Goal: Task Accomplishment & Management: Complete application form

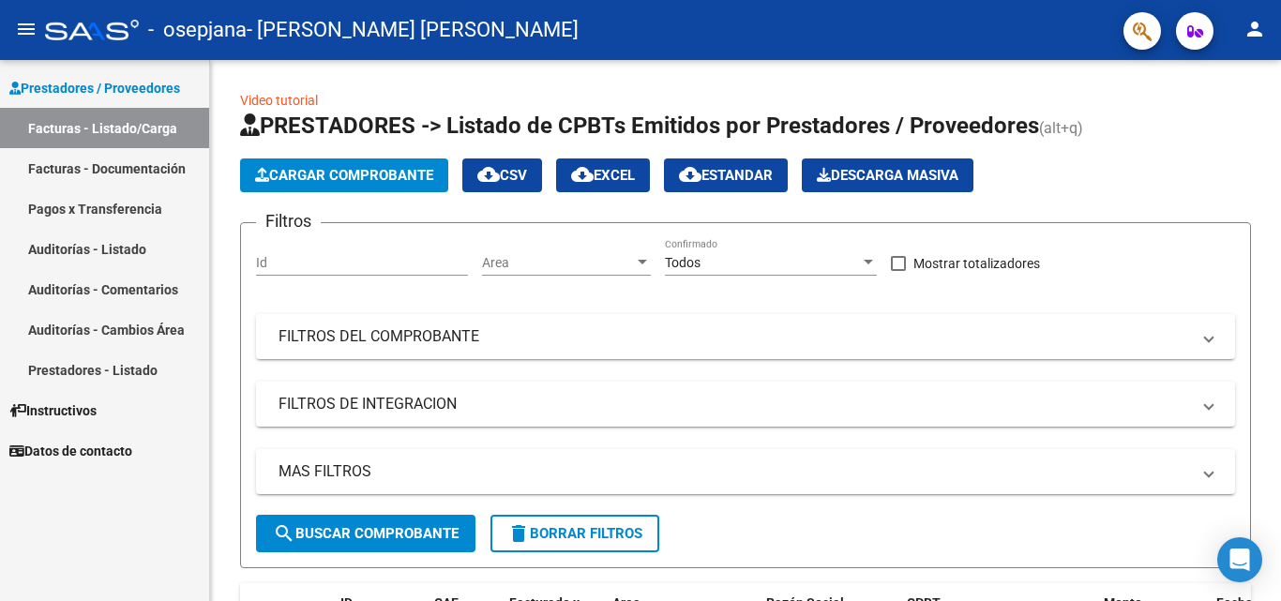
click at [120, 168] on link "Facturas - Documentación" at bounding box center [104, 168] width 209 height 40
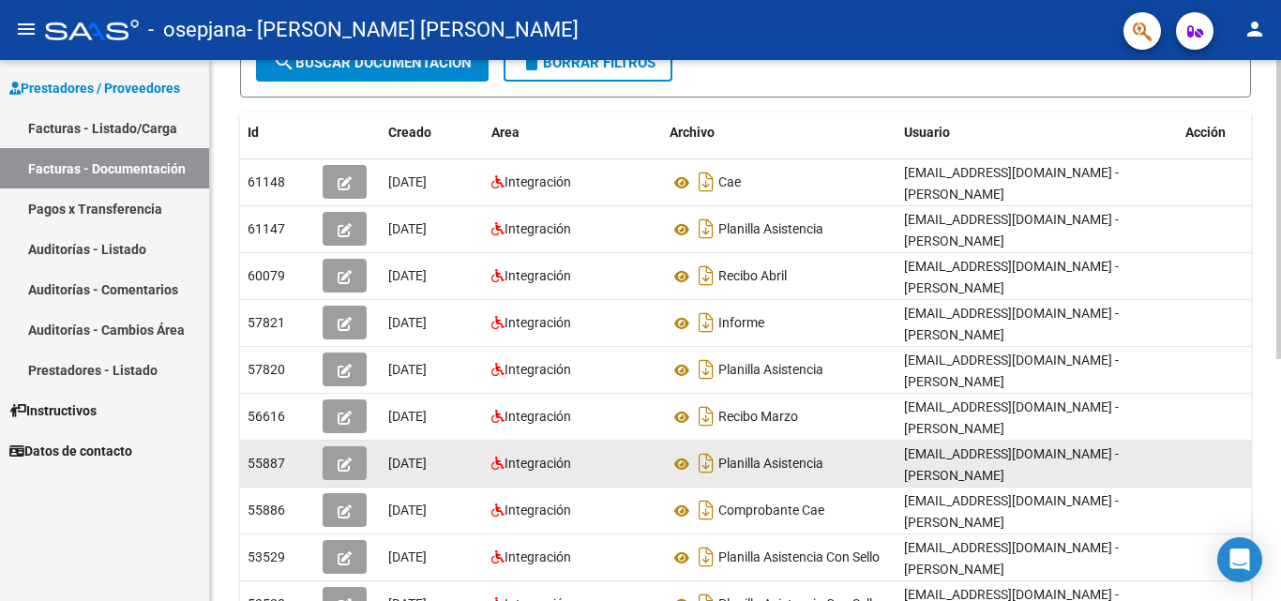
scroll to position [437, 0]
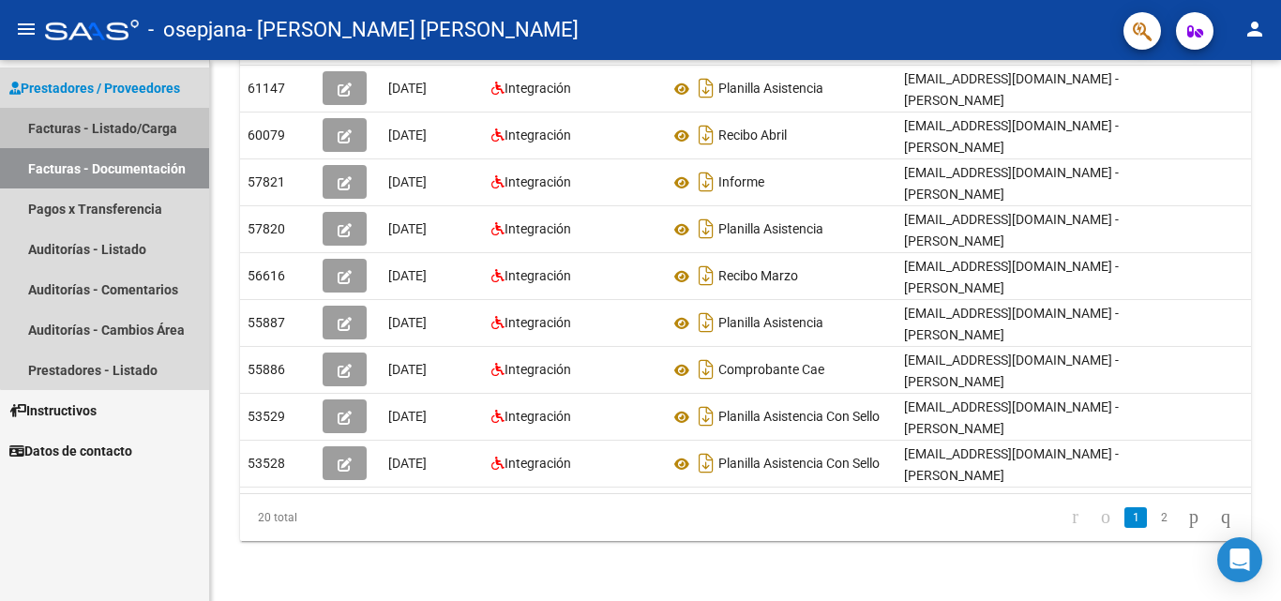
click at [157, 130] on link "Facturas - Listado/Carga" at bounding box center [104, 128] width 209 height 40
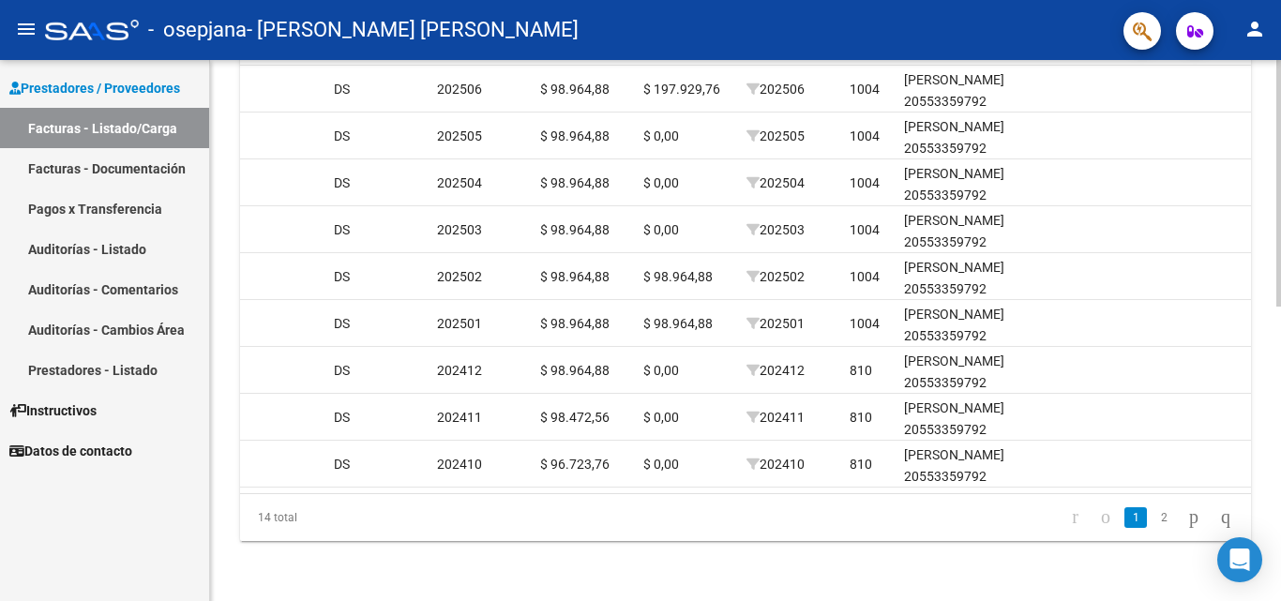
scroll to position [0, 1968]
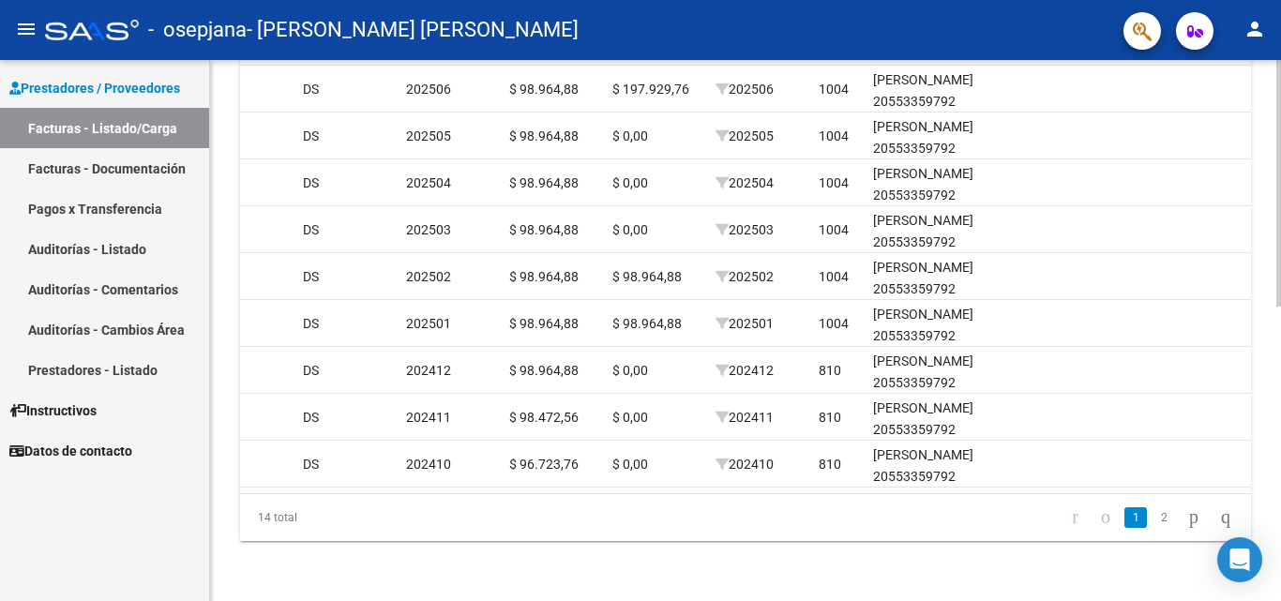
click at [976, 509] on datatable-pager "1 2" at bounding box center [844, 518] width 793 height 32
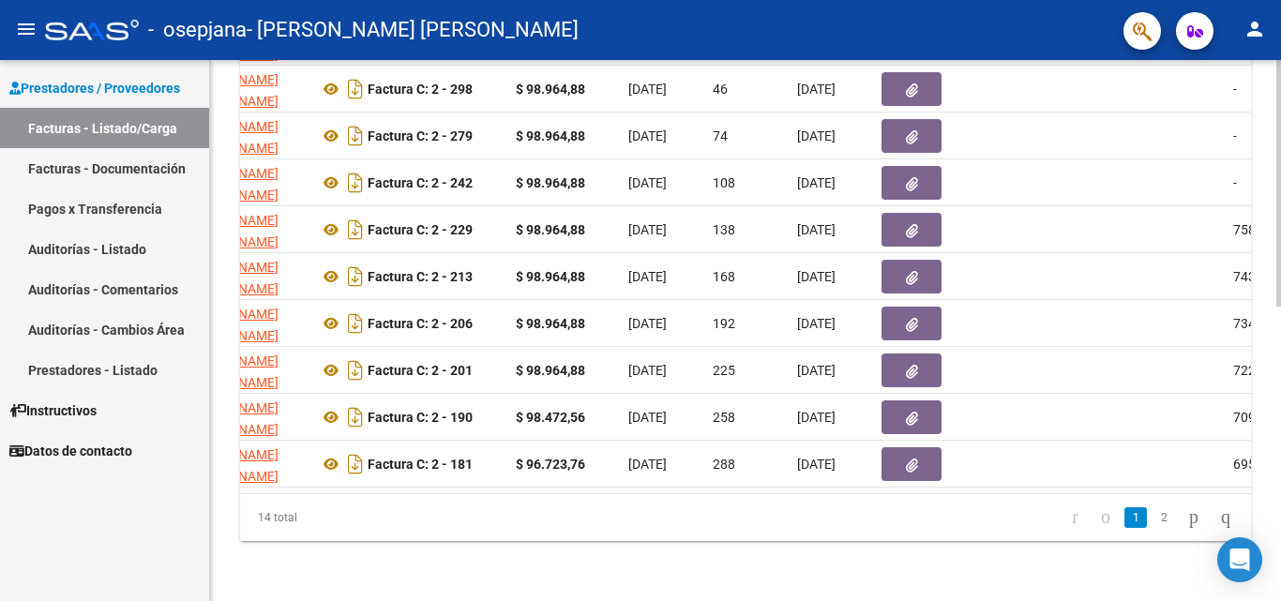
scroll to position [0, 573]
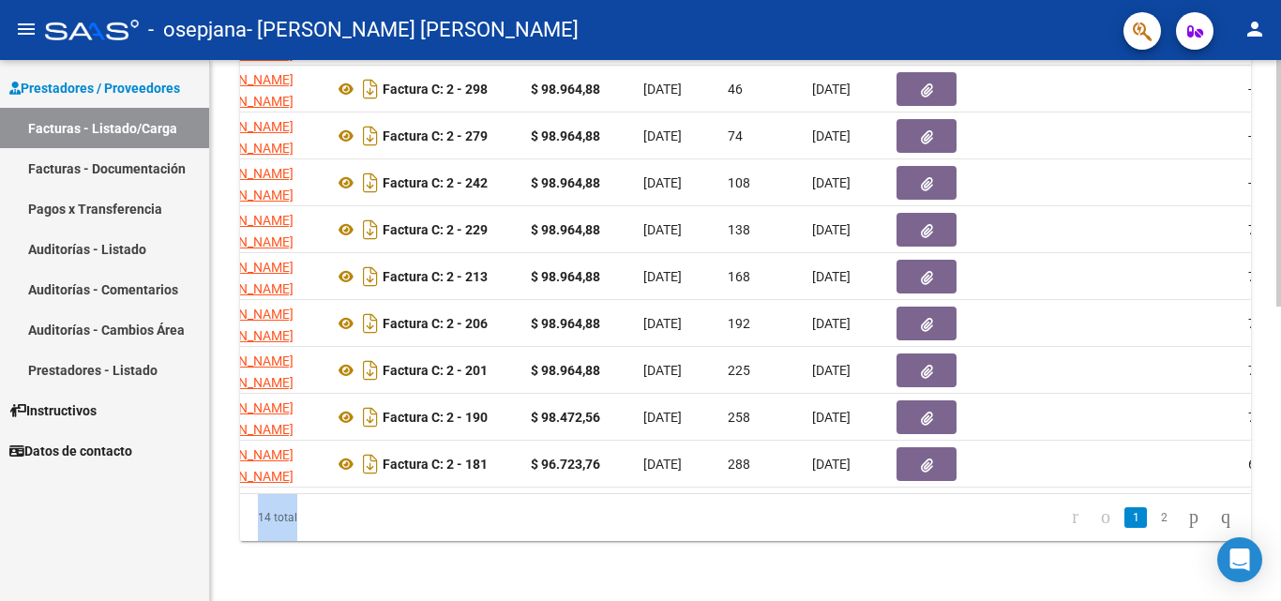
drag, startPoint x: 599, startPoint y: 489, endPoint x: 511, endPoint y: 492, distance: 88.2
click at [511, 492] on div "ID CAE Facturado x Orden De Area Razón Social CPBT Monto Fecha Cpbt Días desde …" at bounding box center [745, 245] width 1011 height 591
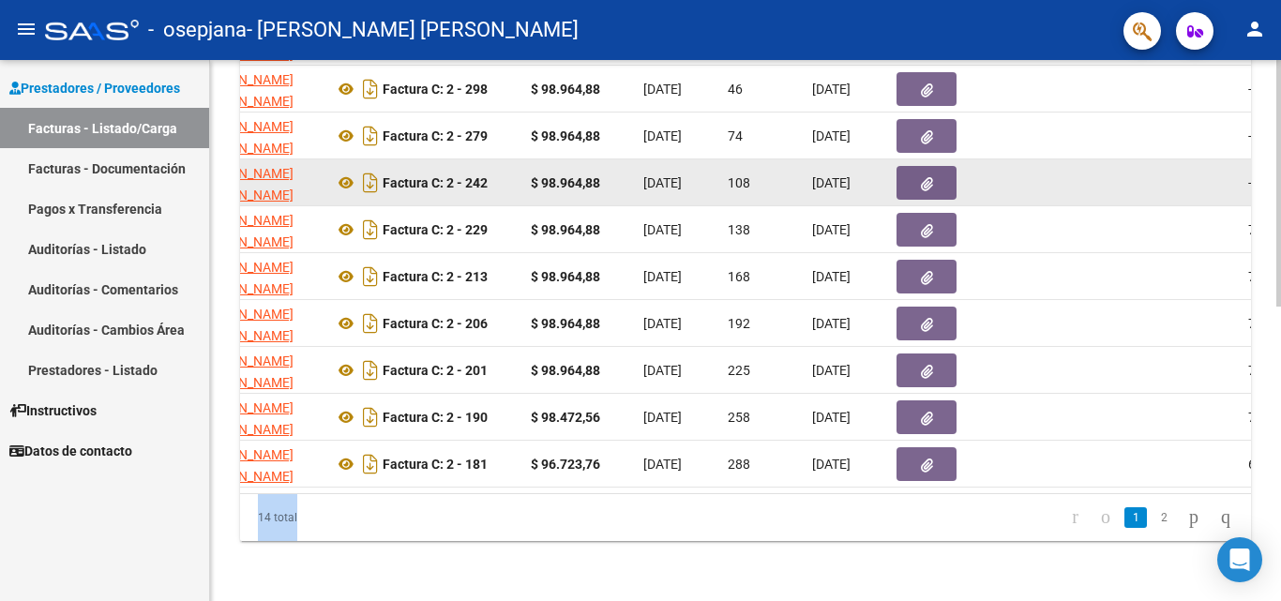
click at [914, 180] on button "button" at bounding box center [926, 183] width 60 height 34
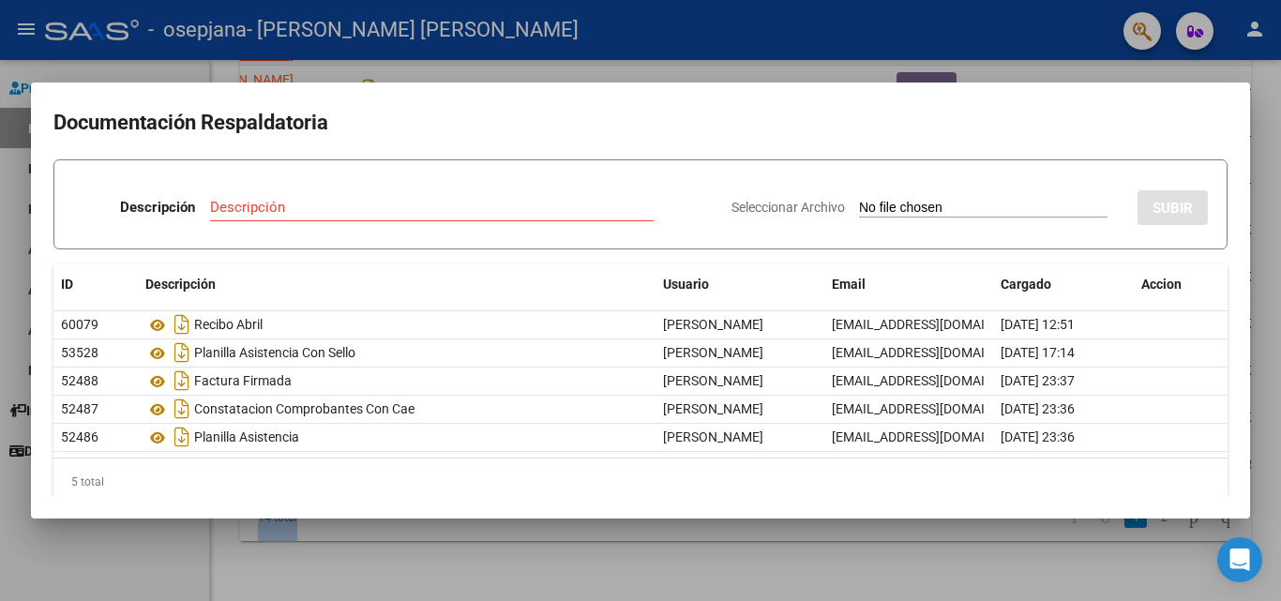
click at [223, 569] on div at bounding box center [640, 300] width 1281 height 601
click at [223, 569] on div "Video tutorial PRESTADORES -> Listado de CPBTs Emitidos por Prestadores / Prove…" at bounding box center [745, 14] width 1071 height 1174
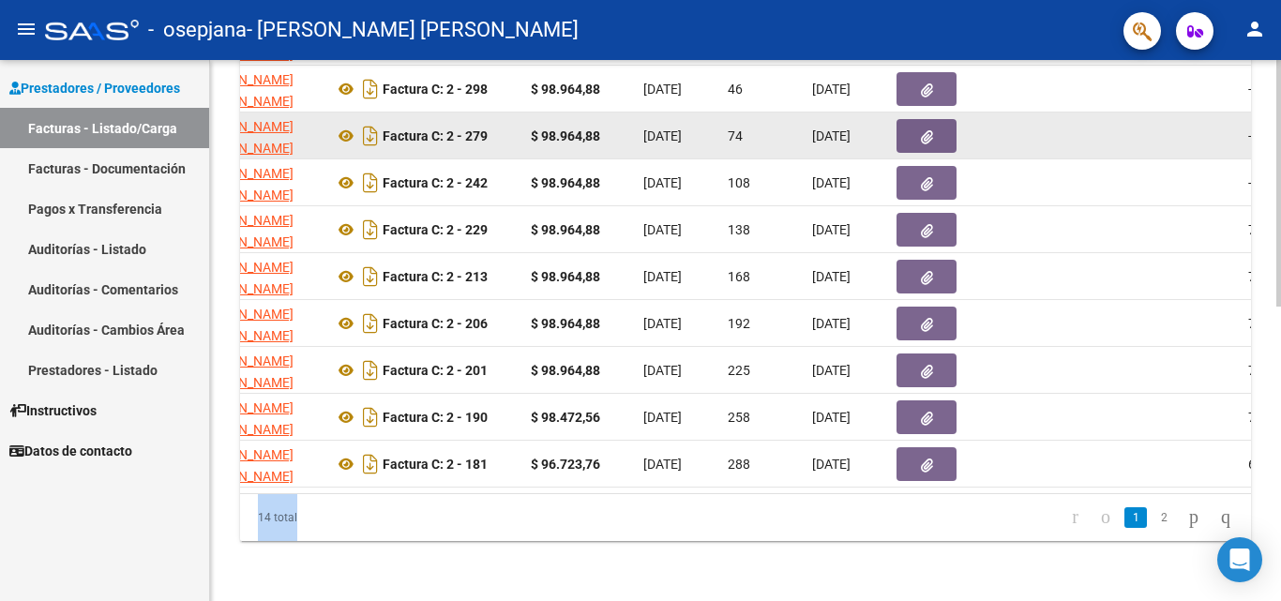
click at [893, 124] on datatable-body-cell at bounding box center [945, 136] width 113 height 46
click at [920, 127] on button "button" at bounding box center [926, 136] width 60 height 34
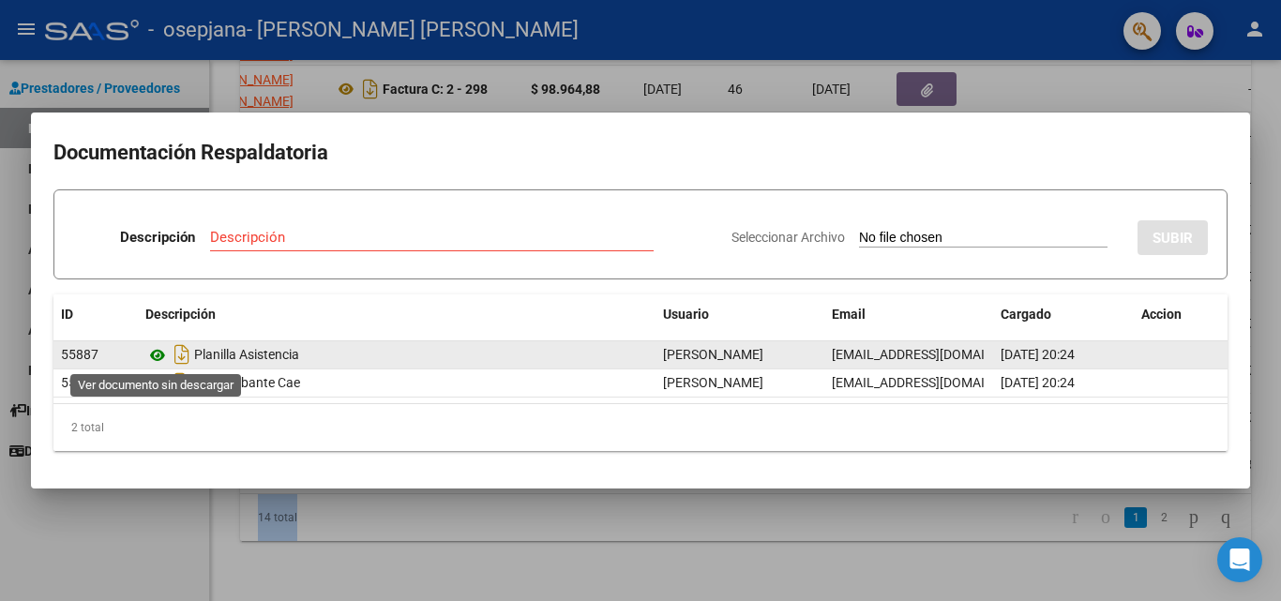
click at [160, 354] on icon at bounding box center [157, 355] width 24 height 23
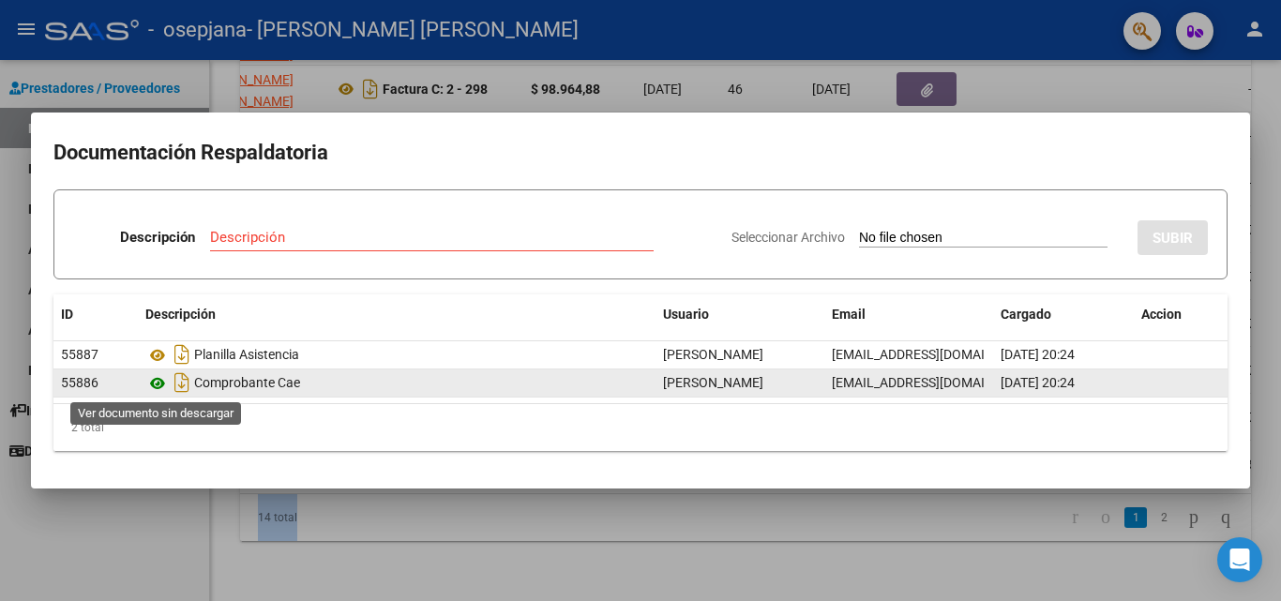
click at [159, 379] on icon at bounding box center [157, 383] width 24 height 23
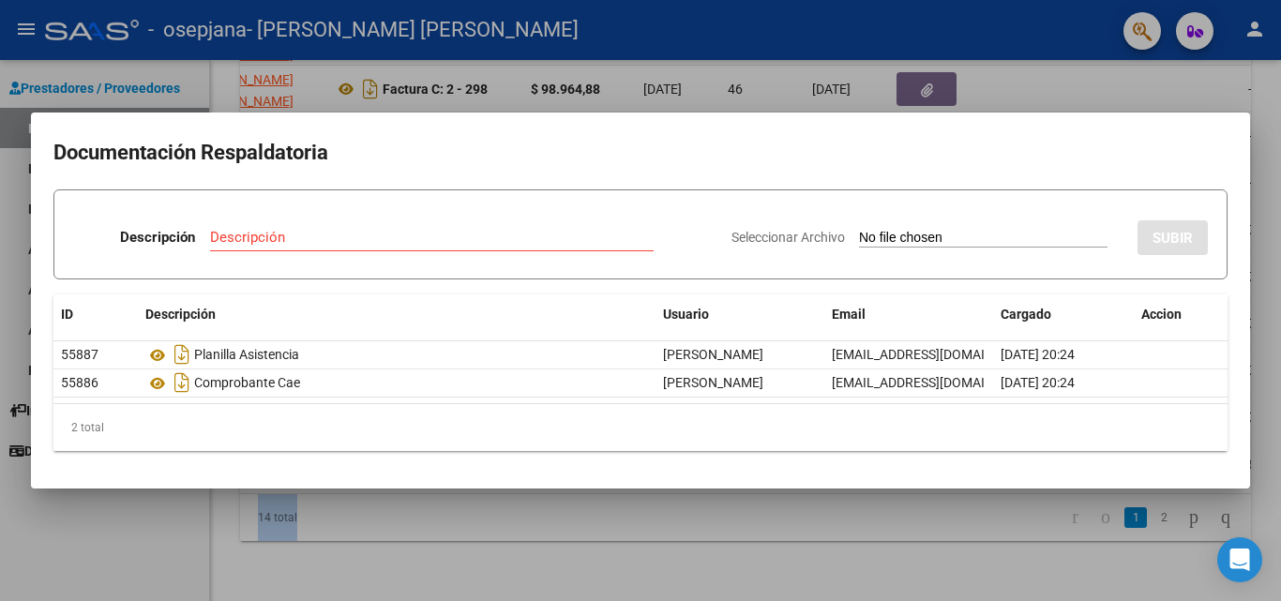
click at [286, 241] on input "Descripción" at bounding box center [431, 237] width 443 height 17
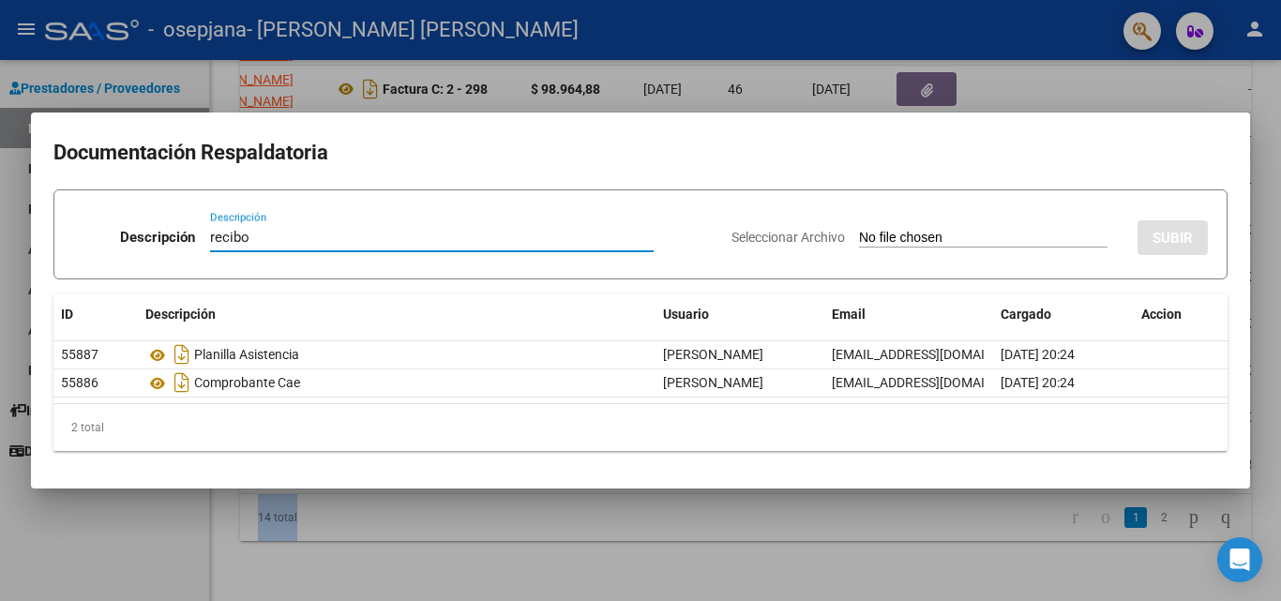
type input "recibo"
click at [889, 232] on input "Seleccionar Archivo" at bounding box center [983, 239] width 248 height 18
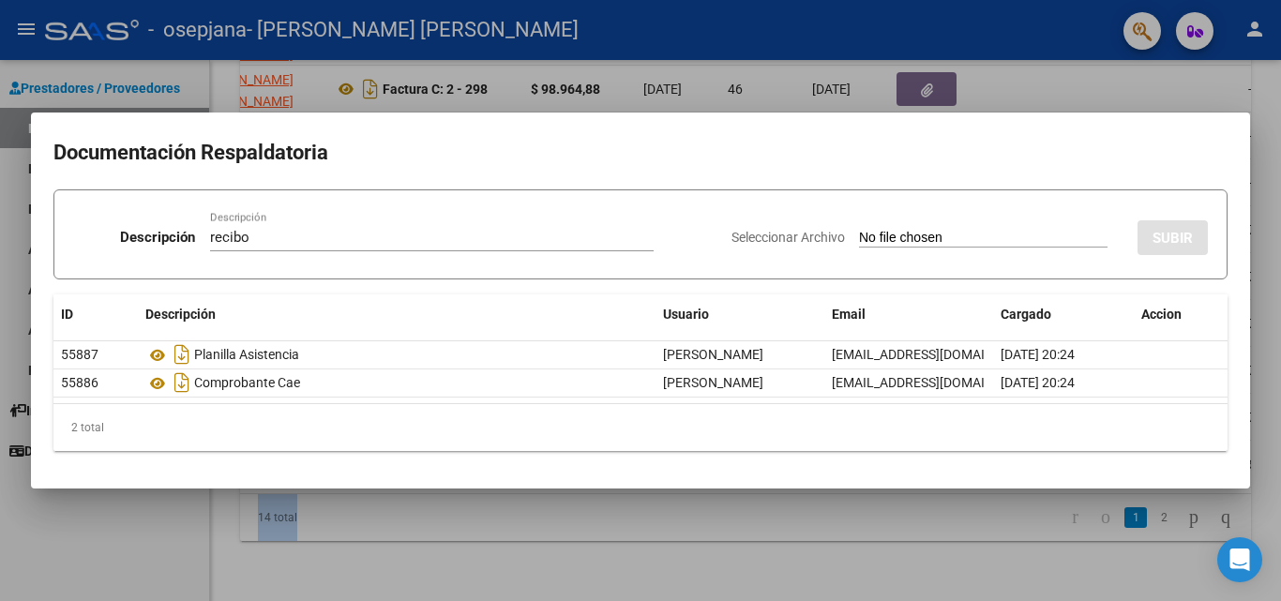
type input "C:\fakepath\27335713376_015_00002_00000028.pdf"
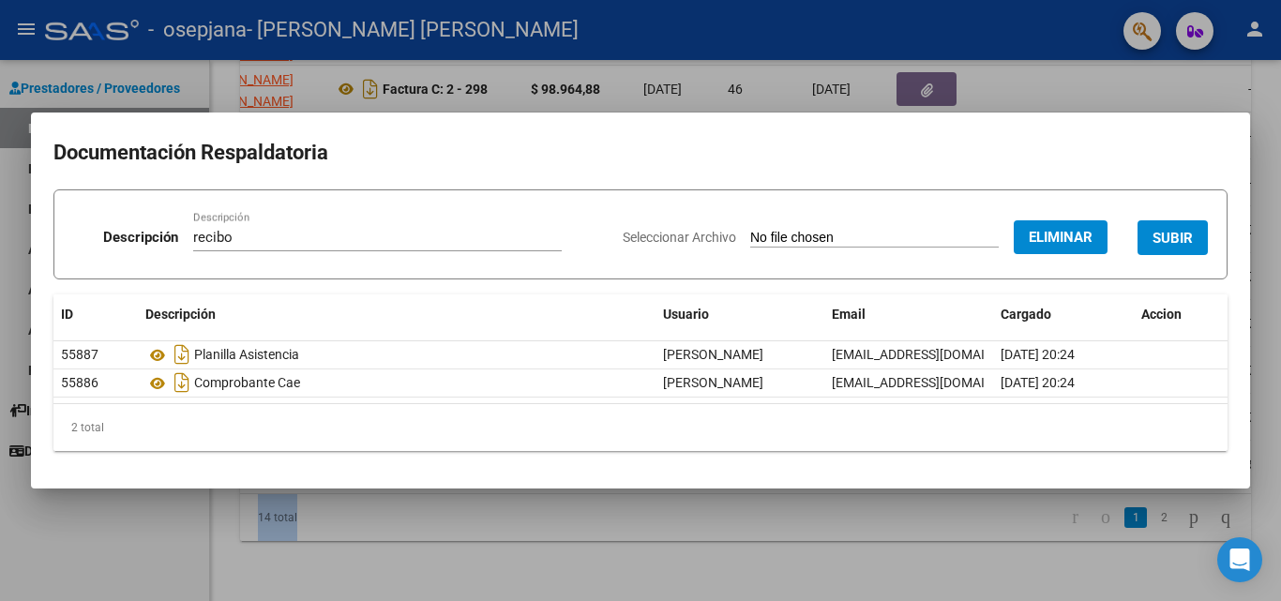
click at [1162, 234] on span "SUBIR" at bounding box center [1172, 238] width 40 height 17
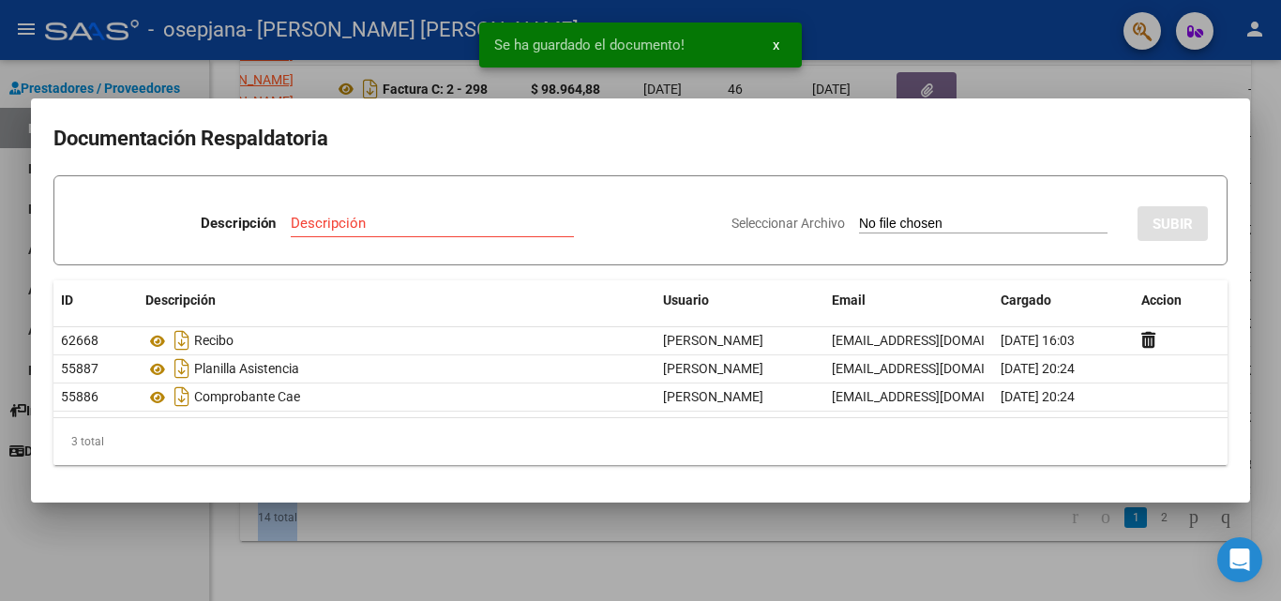
click at [755, 541] on div at bounding box center [640, 300] width 1281 height 601
click at [755, 541] on div "14 total 1 2" at bounding box center [745, 517] width 1011 height 47
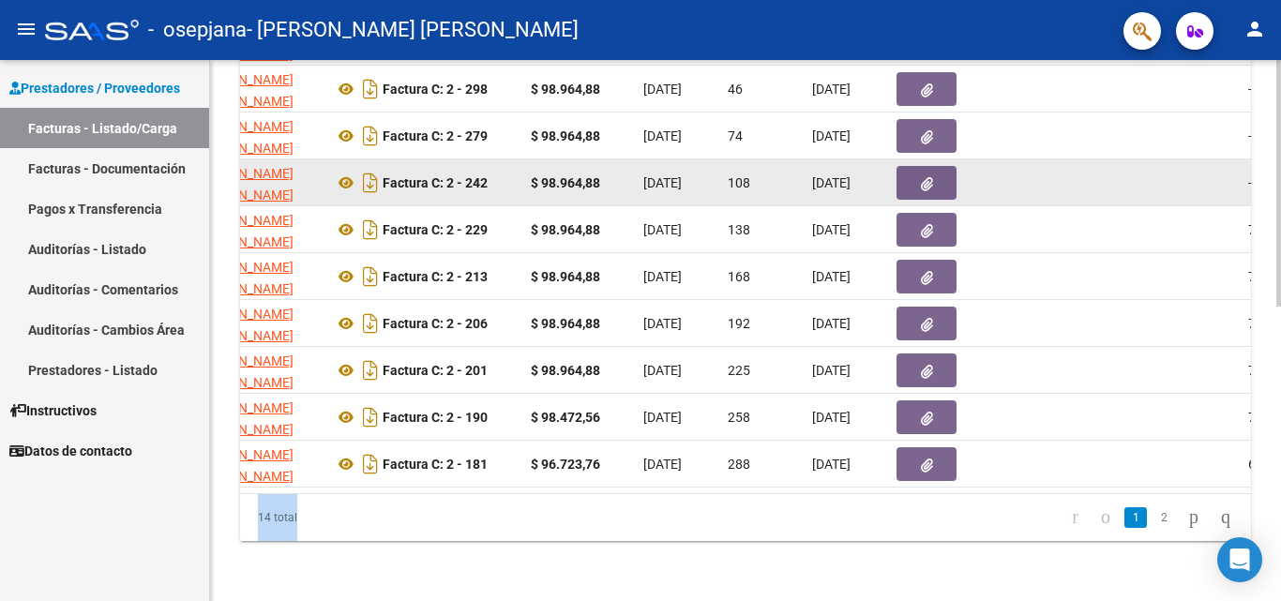
click at [917, 171] on button "button" at bounding box center [926, 183] width 60 height 34
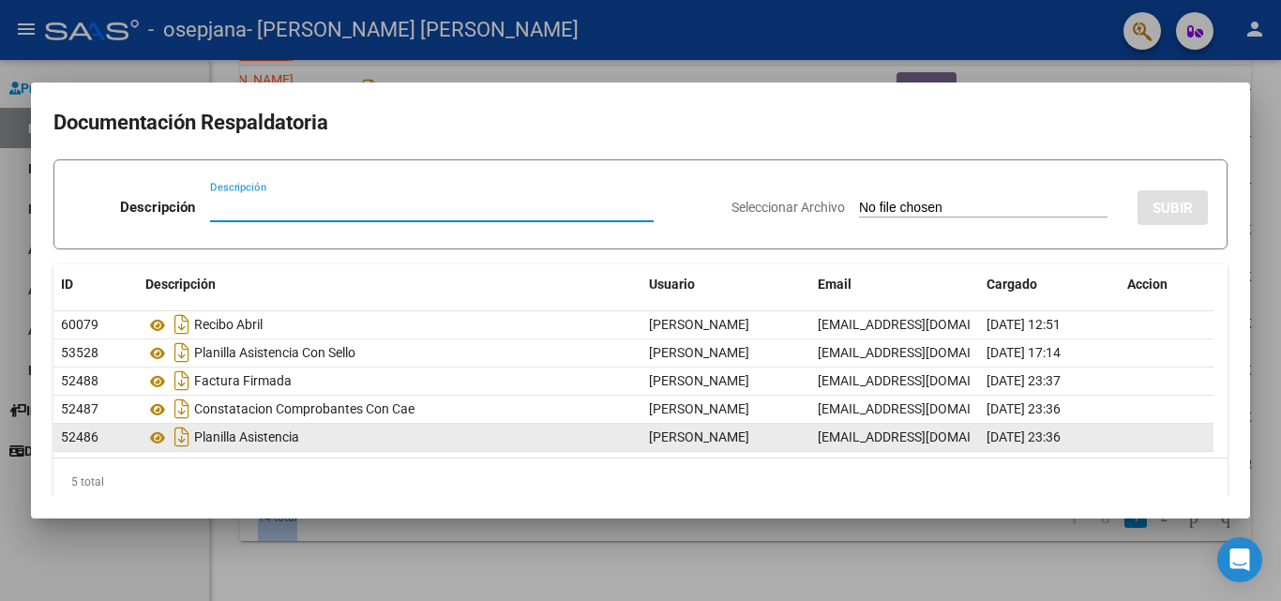
scroll to position [24, 0]
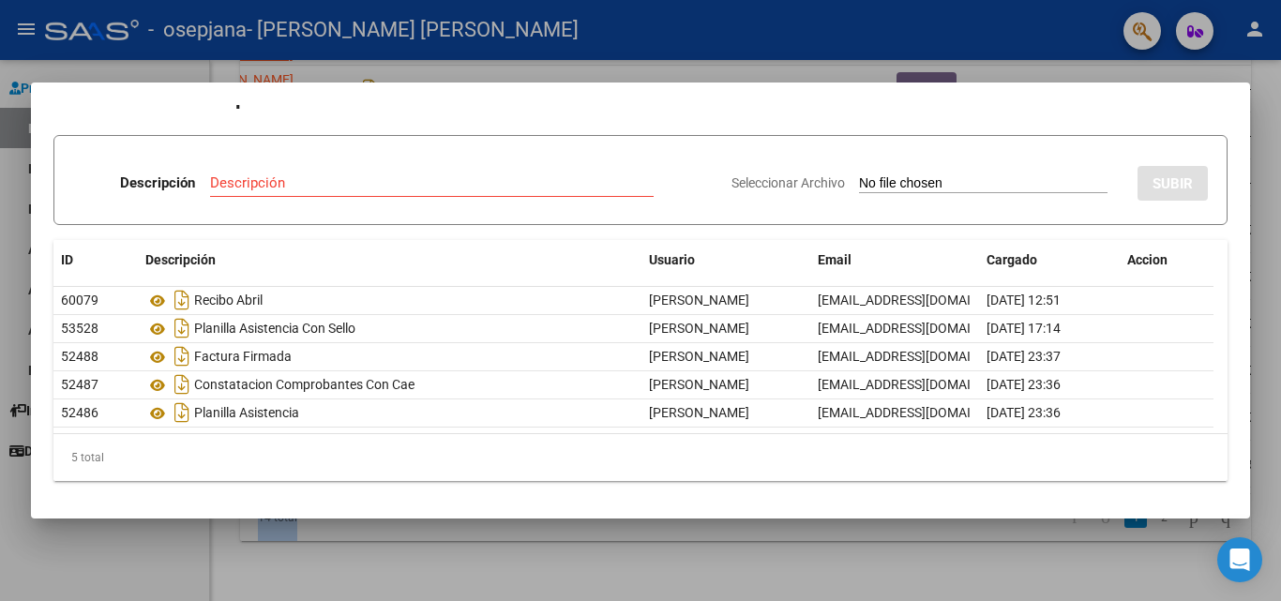
click at [358, 537] on div at bounding box center [640, 300] width 1281 height 601
click at [358, 537] on div "14 total" at bounding box center [339, 517] width 199 height 47
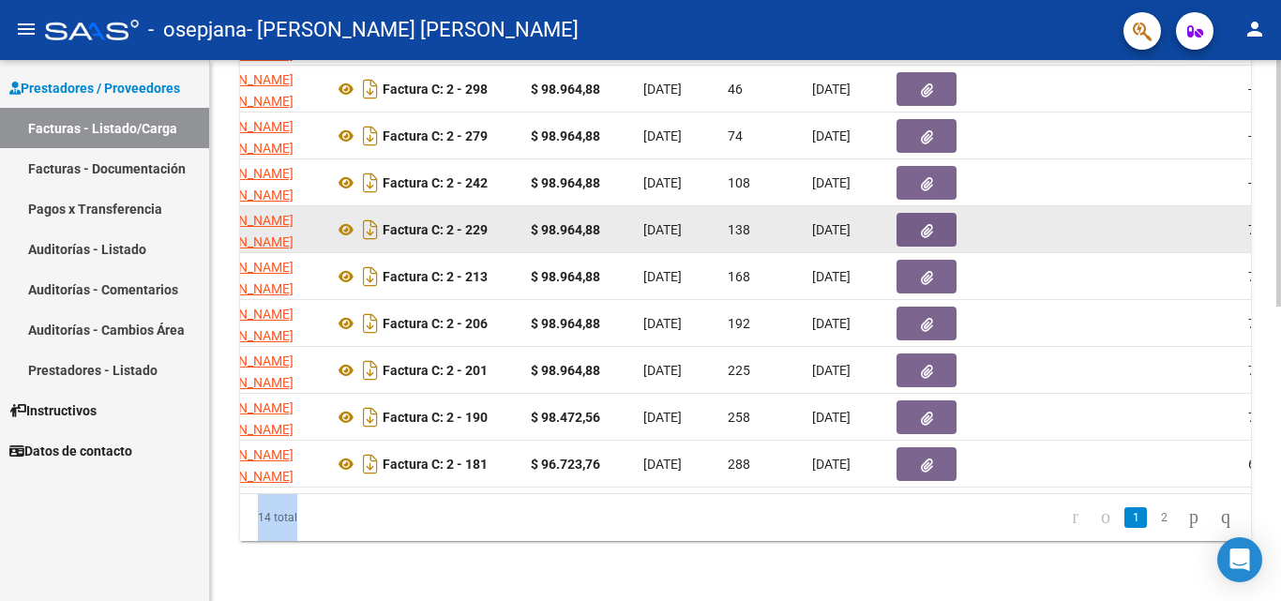
click at [937, 219] on button "button" at bounding box center [926, 230] width 60 height 34
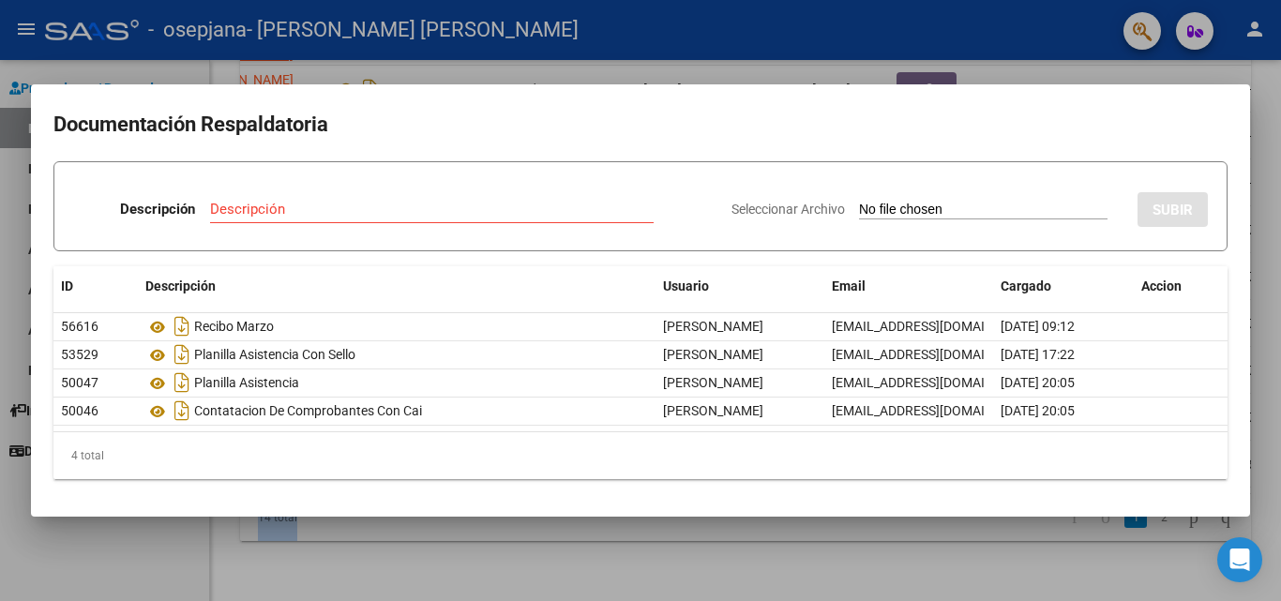
click at [400, 532] on div at bounding box center [640, 300] width 1281 height 601
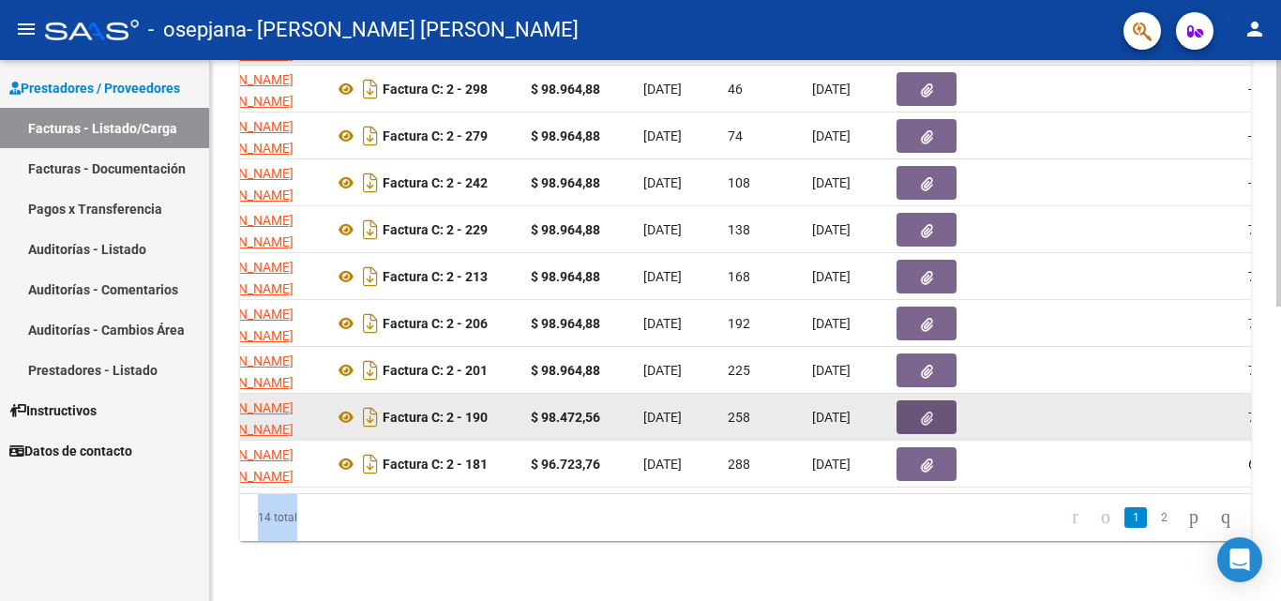
click at [929, 413] on button "button" at bounding box center [926, 417] width 60 height 34
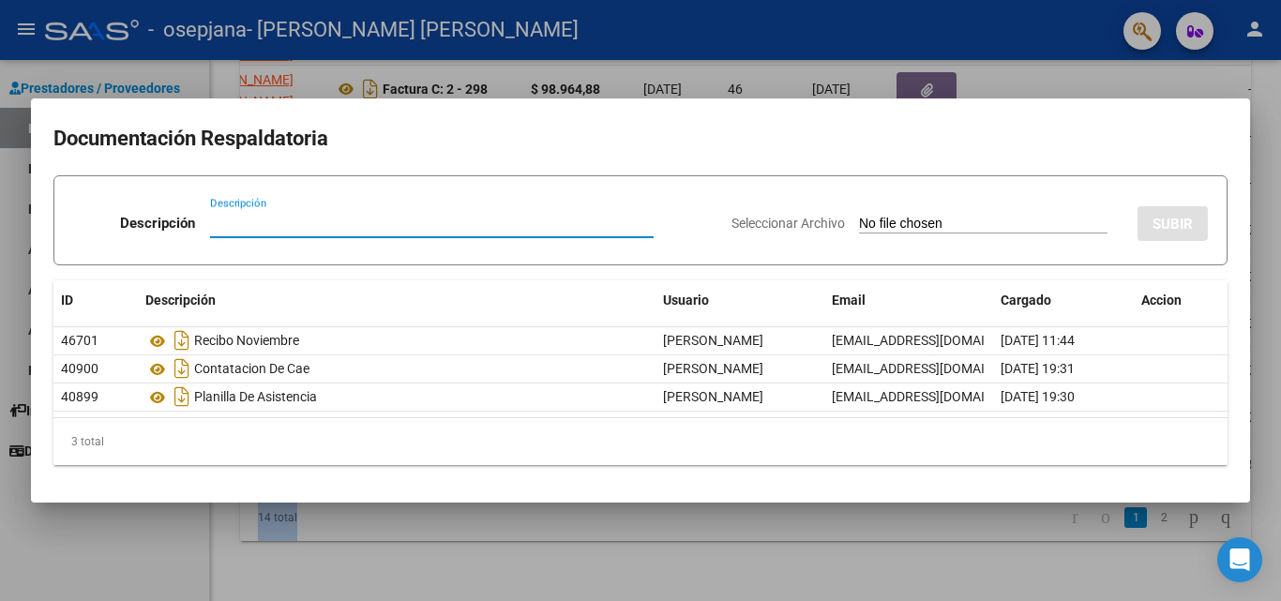
click at [689, 500] on mat-dialog-container "Documentación Respaldatoria Descripción Descripción Seleccionar Archivo SUBIR I…" at bounding box center [640, 300] width 1219 height 404
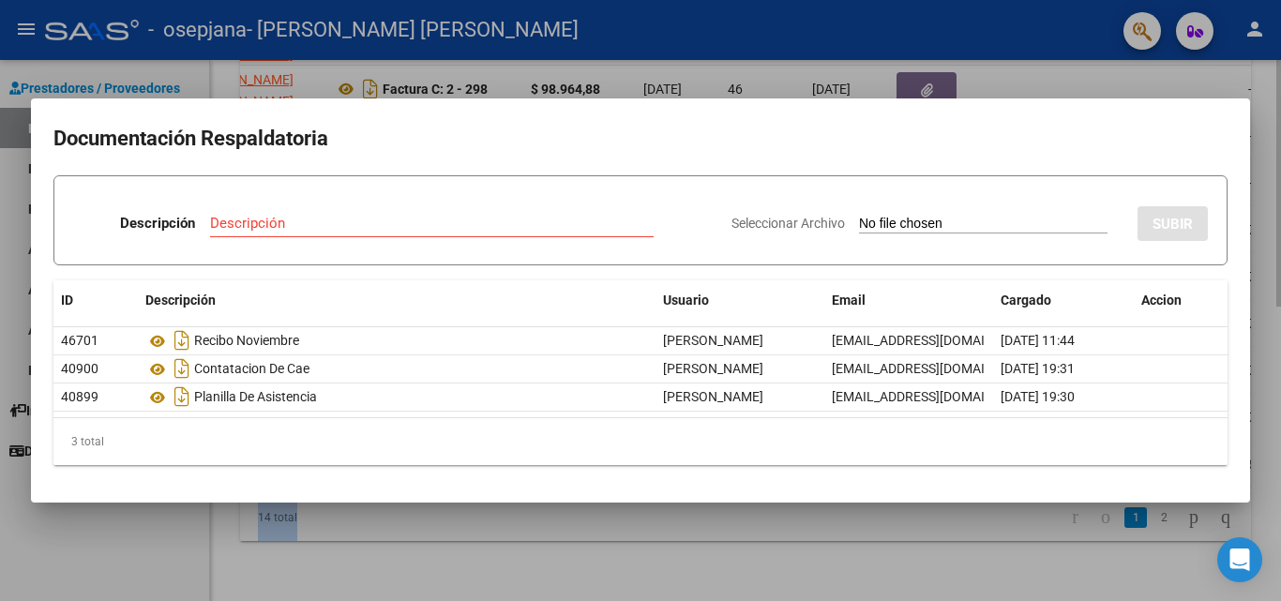
click at [803, 556] on div at bounding box center [640, 300] width 1281 height 601
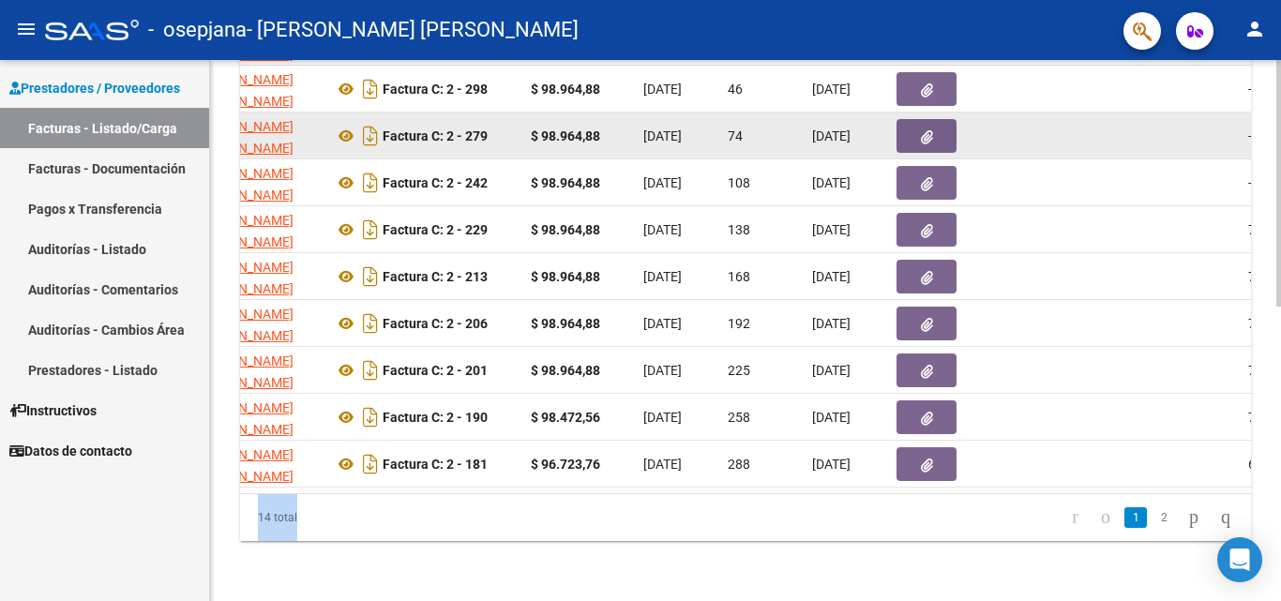
scroll to position [273, 0]
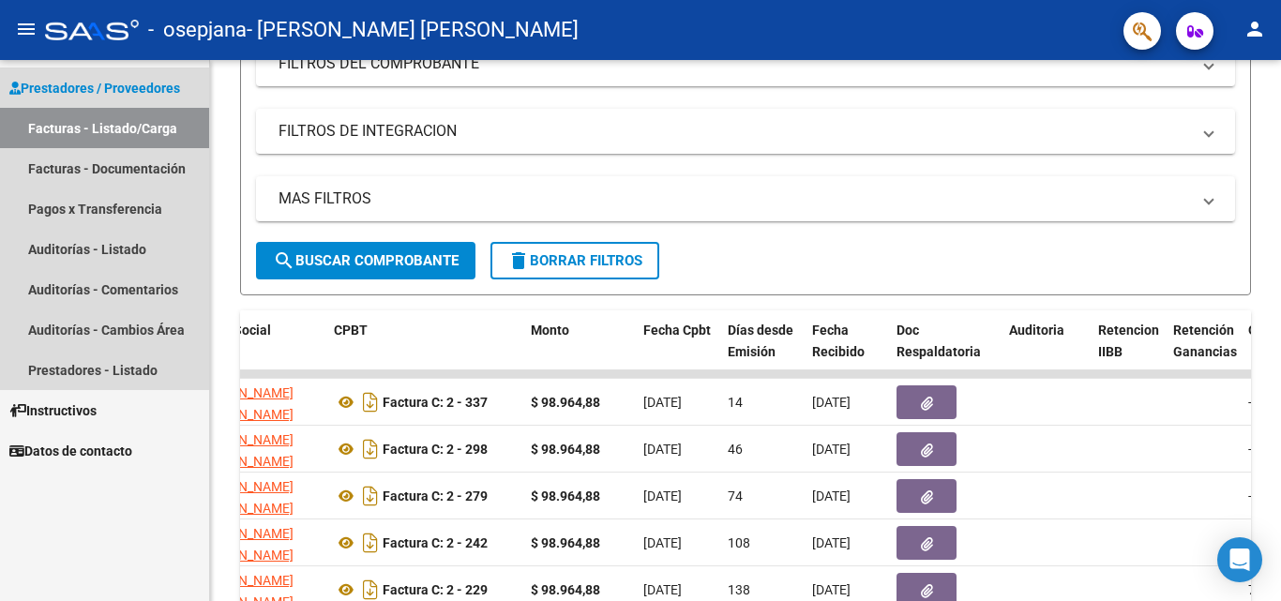
click at [92, 127] on link "Facturas - Listado/Carga" at bounding box center [104, 128] width 209 height 40
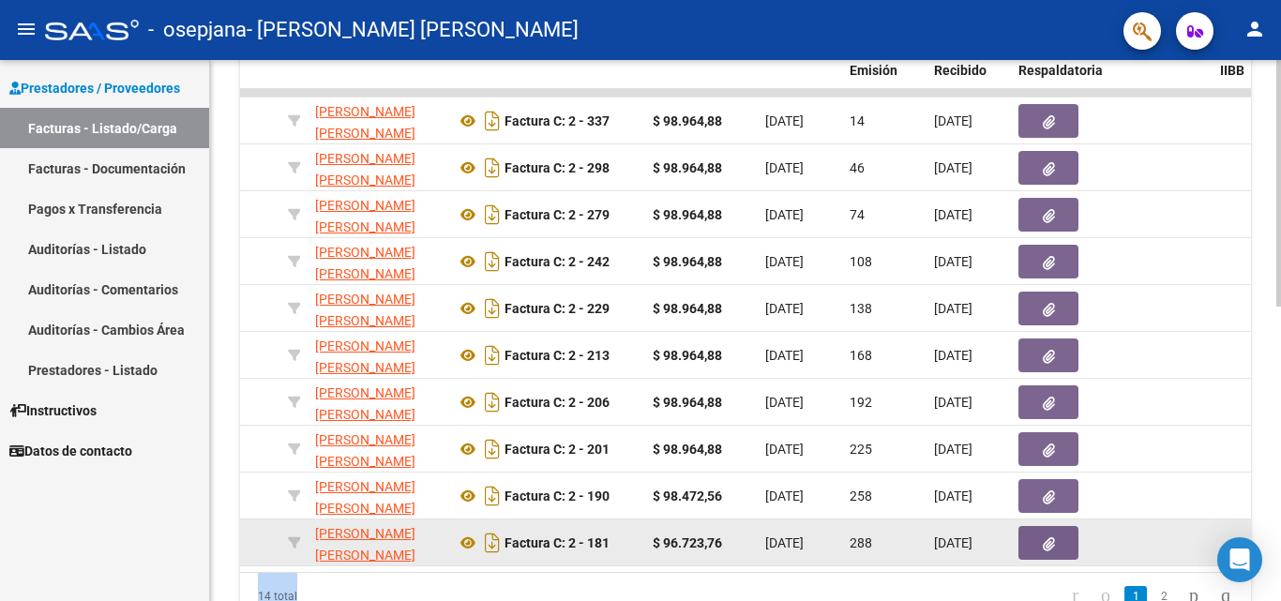
scroll to position [0, 443]
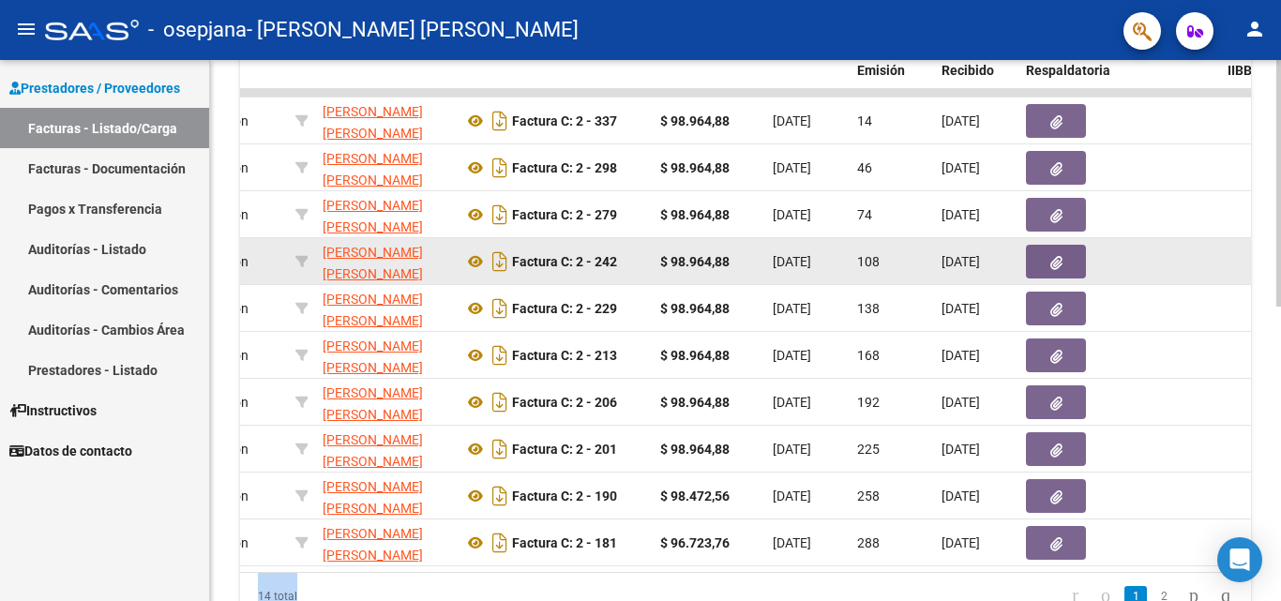
click at [1055, 264] on icon "button" at bounding box center [1056, 263] width 12 height 14
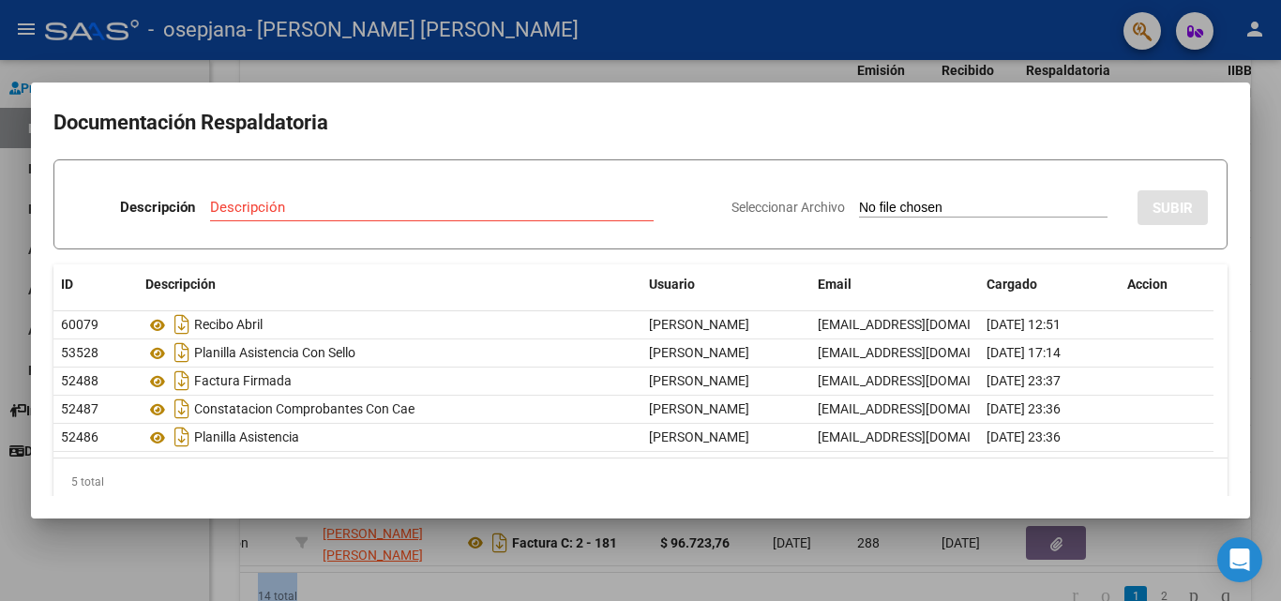
click at [901, 27] on div at bounding box center [640, 300] width 1281 height 601
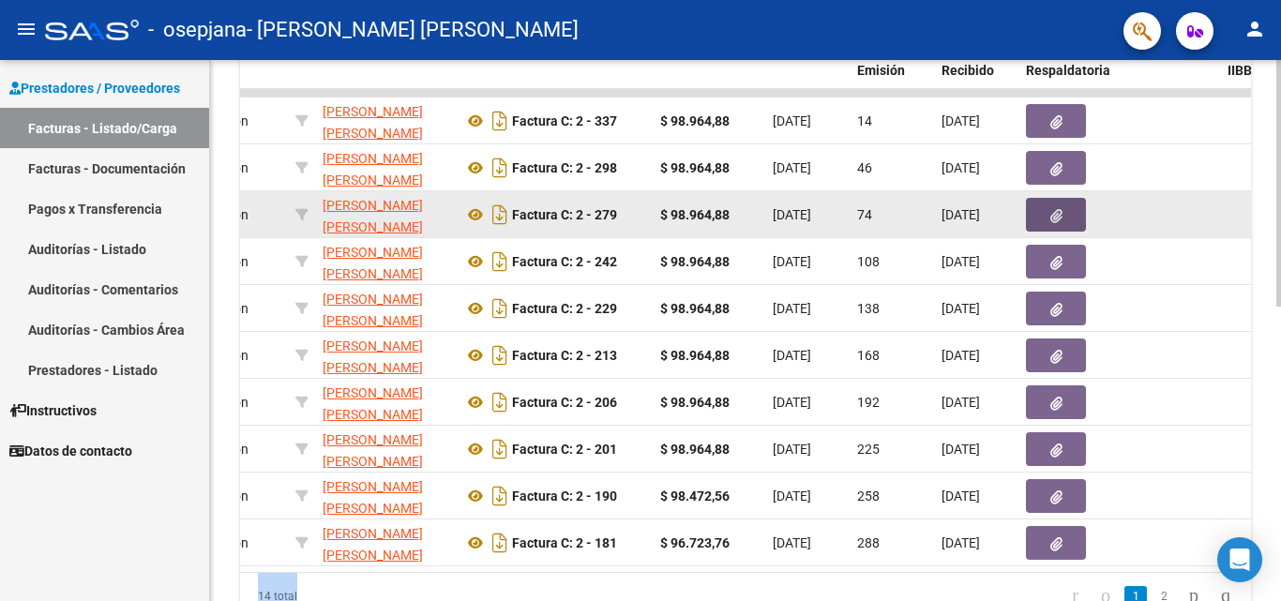
click at [1030, 224] on button "button" at bounding box center [1056, 215] width 60 height 34
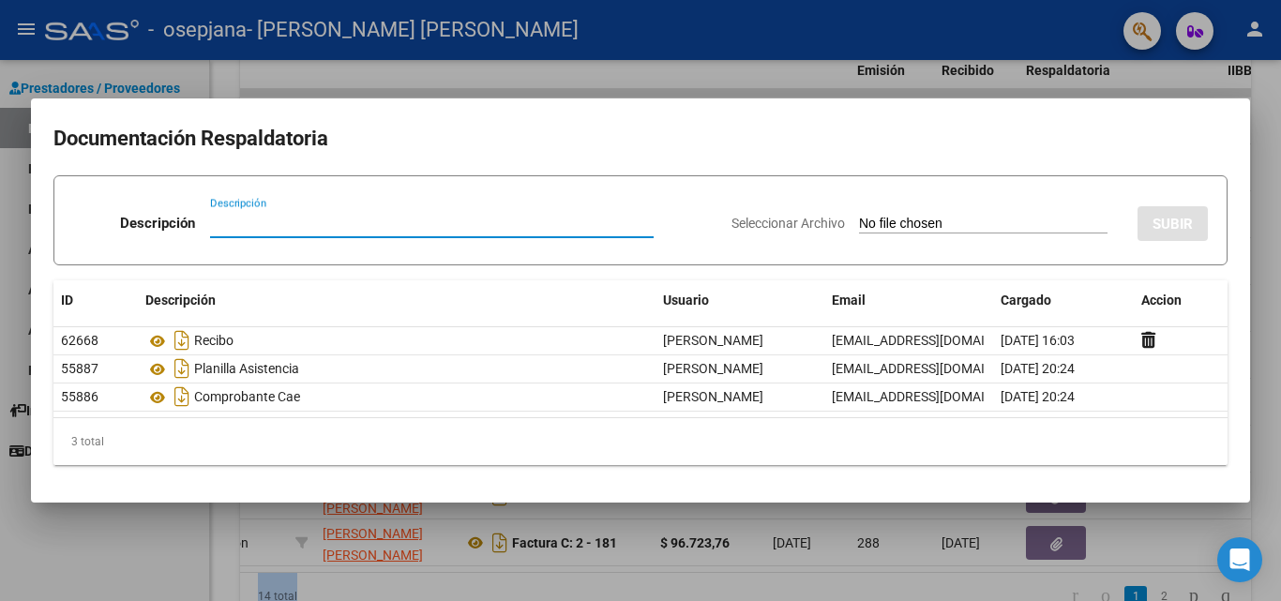
click at [958, 79] on div at bounding box center [640, 300] width 1281 height 601
